Goal: Check status: Check status

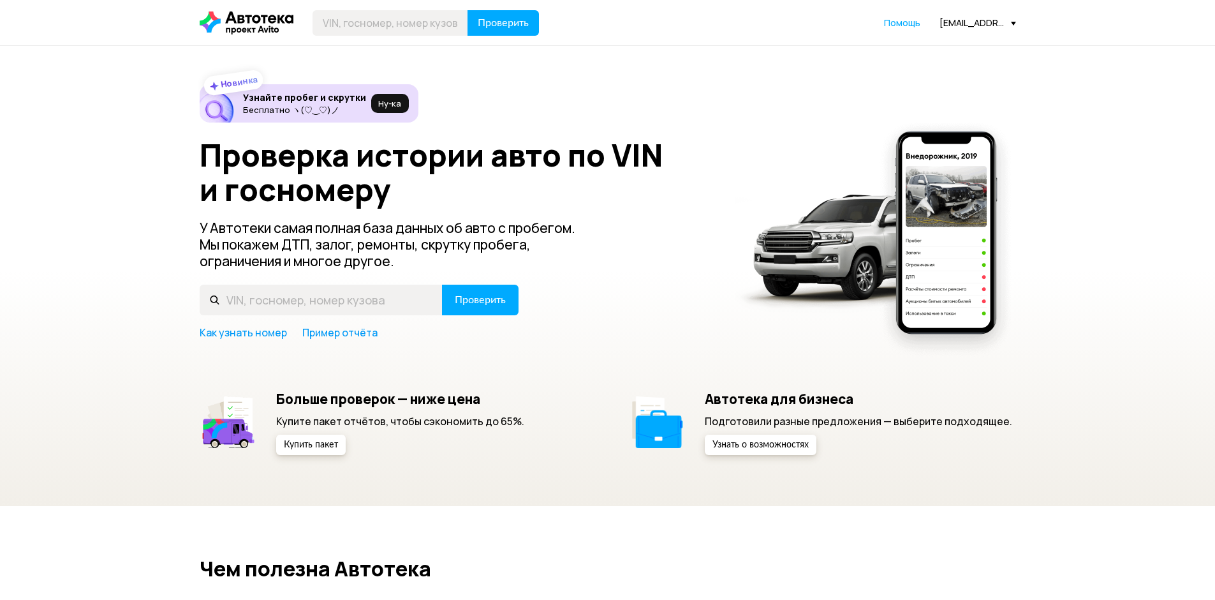
click at [1013, 22] on span at bounding box center [1013, 24] width 5 height 4
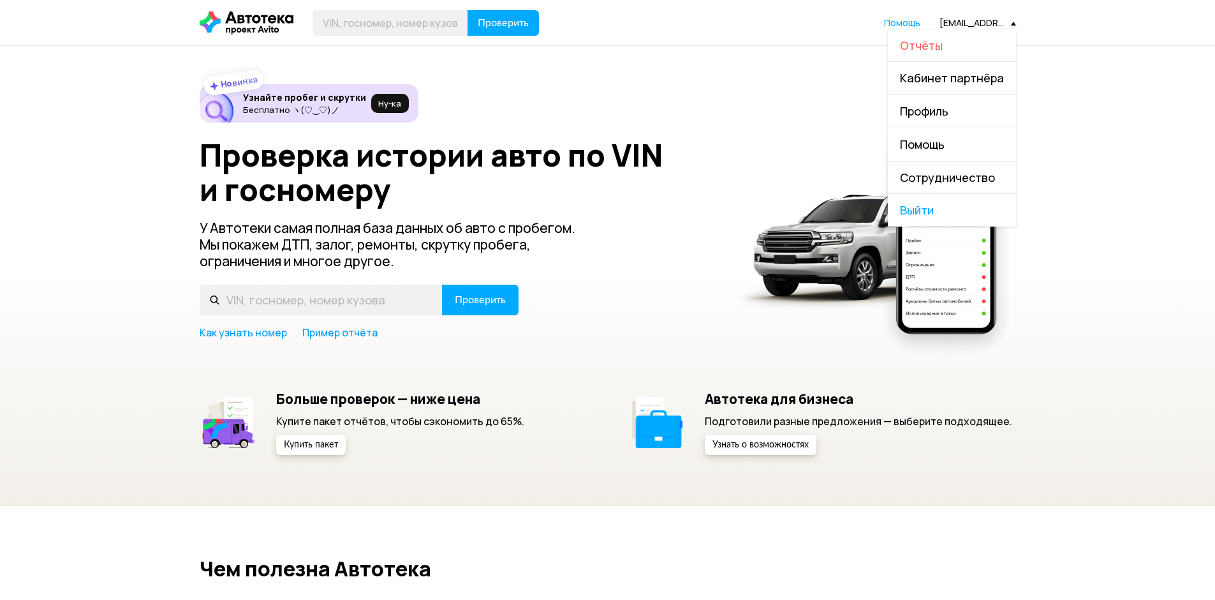
click at [934, 38] on span "Отчёты" at bounding box center [921, 45] width 43 height 15
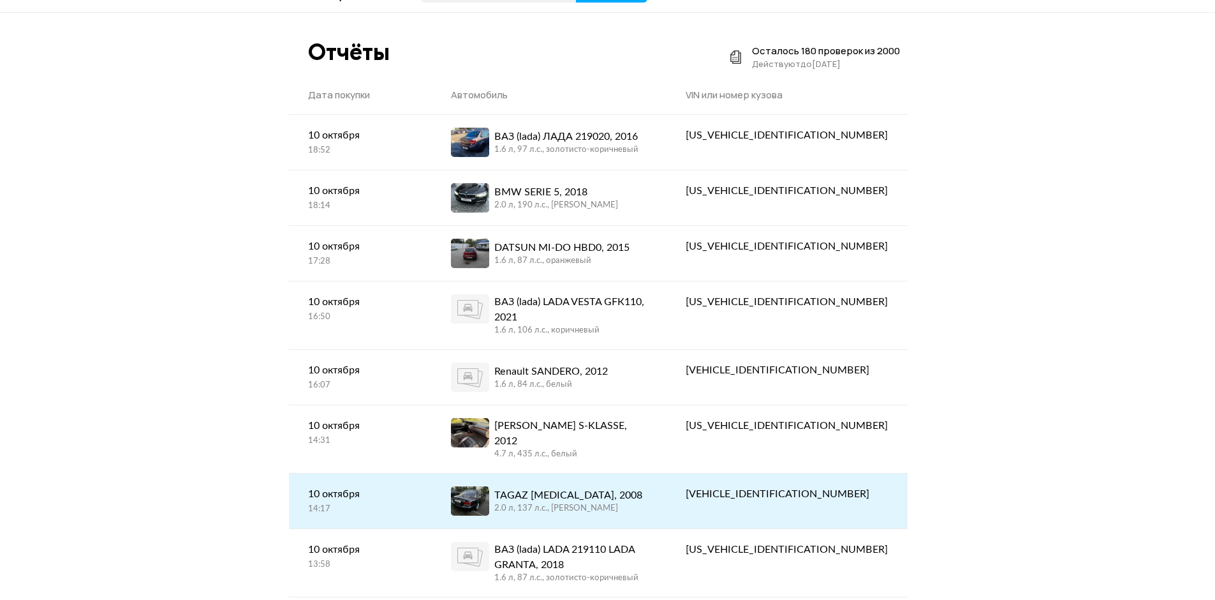
scroll to position [64, 0]
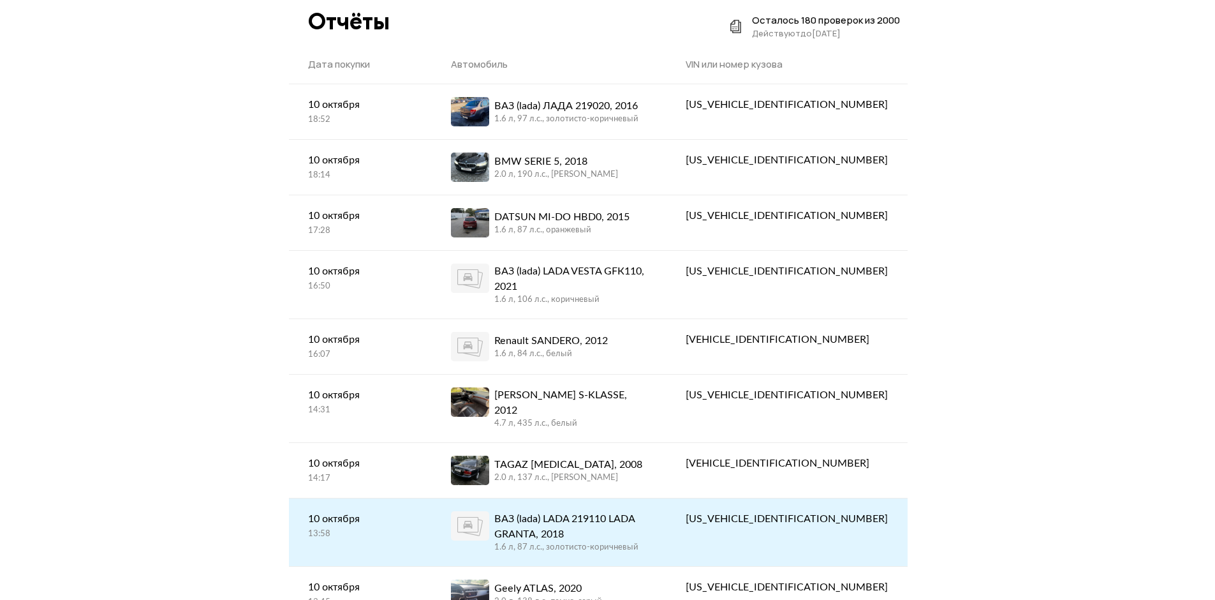
click at [562, 511] on div "ВАЗ (lada) LADA 219110 LADA GRANTA, 2018" at bounding box center [571, 526] width 154 height 31
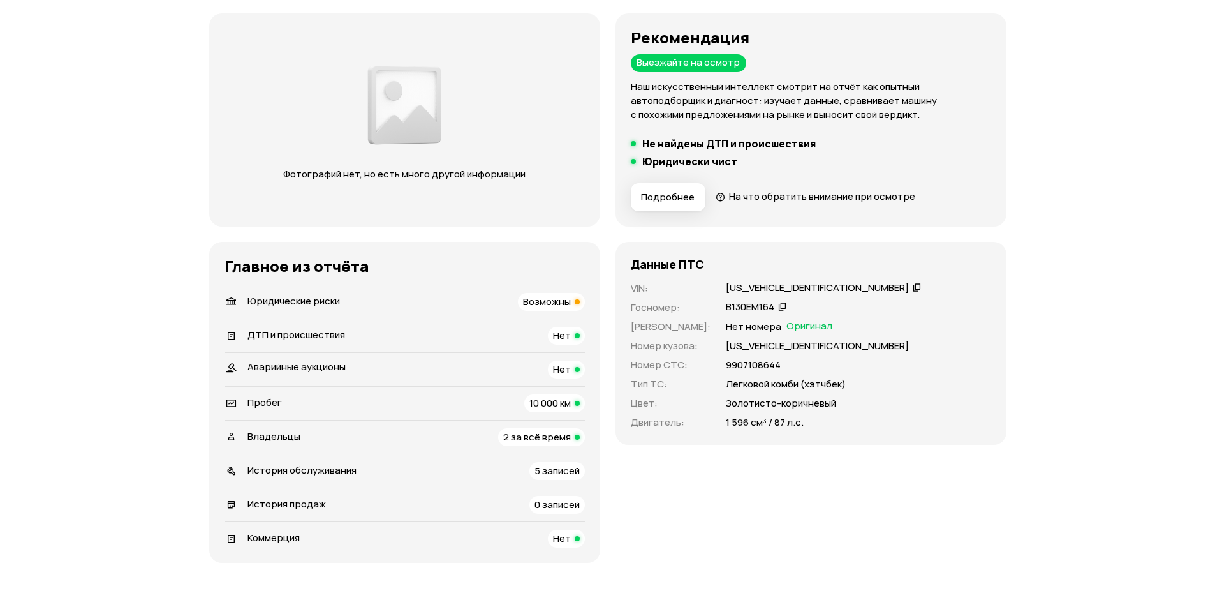
scroll to position [128, 0]
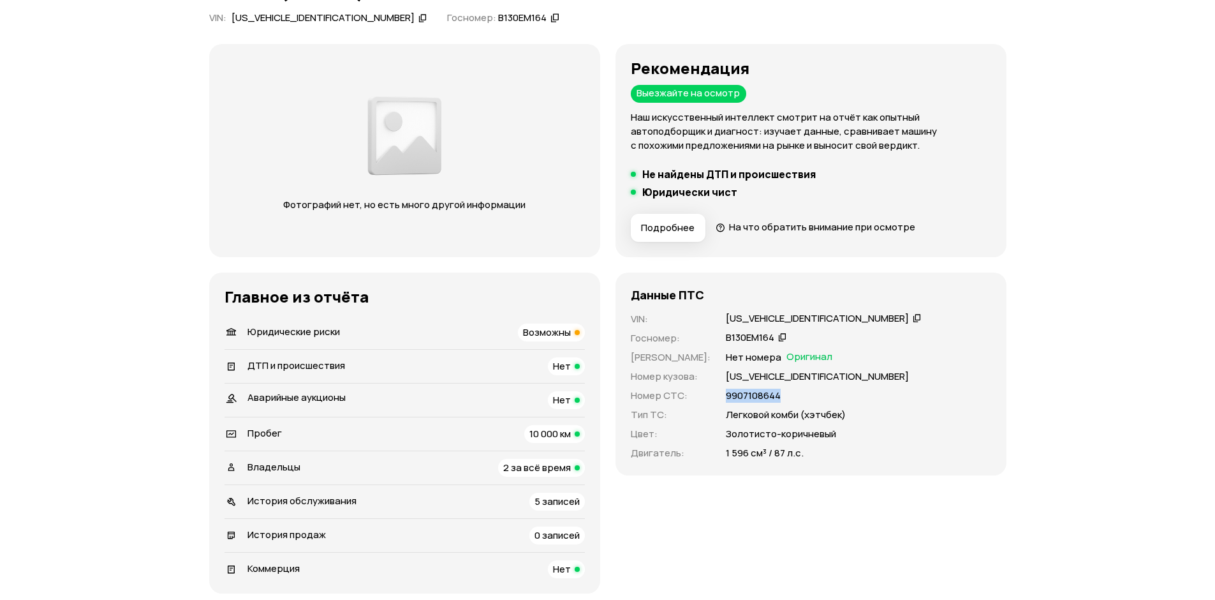
drag, startPoint x: 768, startPoint y: 393, endPoint x: 714, endPoint y: 397, distance: 53.7
click at [726, 397] on div "9907108644" at bounding box center [858, 395] width 265 height 14
copy p "9907108644"
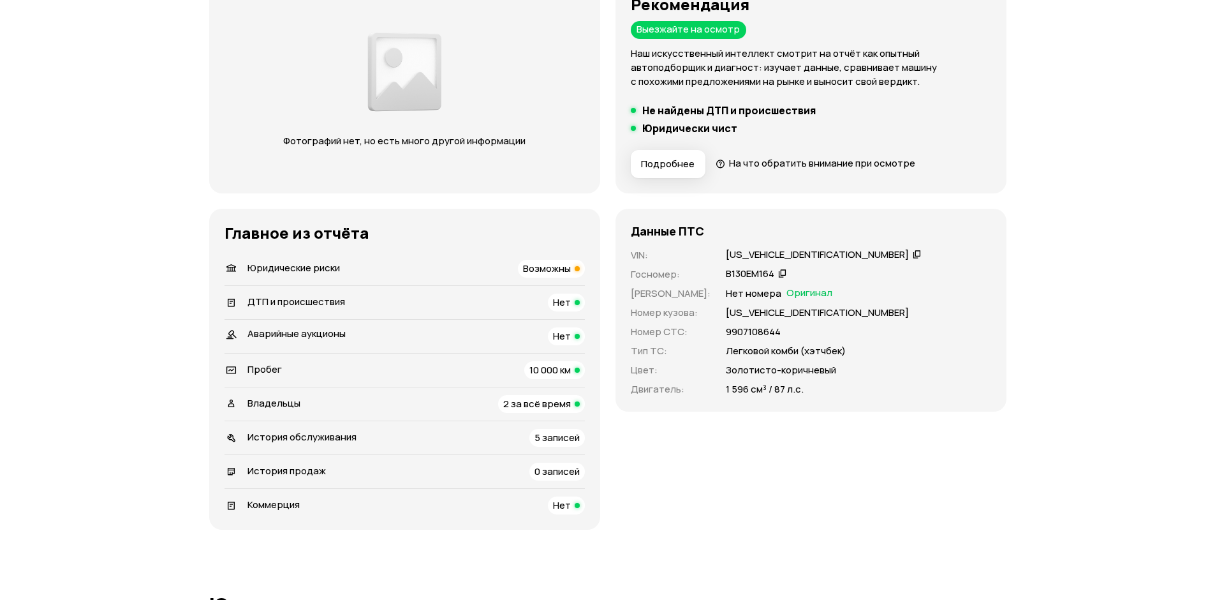
click at [913, 253] on icon at bounding box center [917, 253] width 9 height 13
click at [913, 252] on icon at bounding box center [917, 253] width 9 height 13
click at [778, 273] on icon at bounding box center [782, 273] width 9 height 13
